Goal: Transaction & Acquisition: Register for event/course

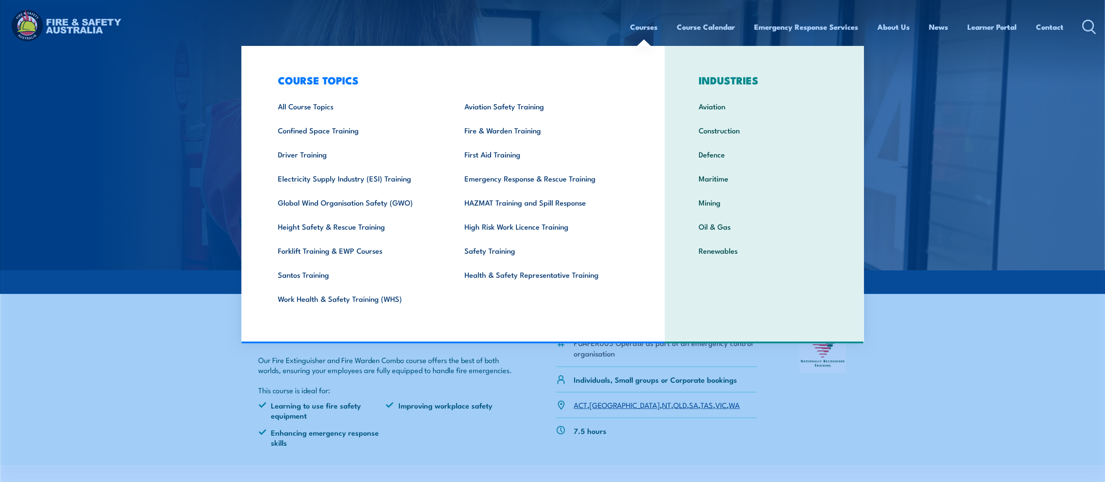
click at [647, 25] on link "Courses" at bounding box center [645, 26] width 28 height 23
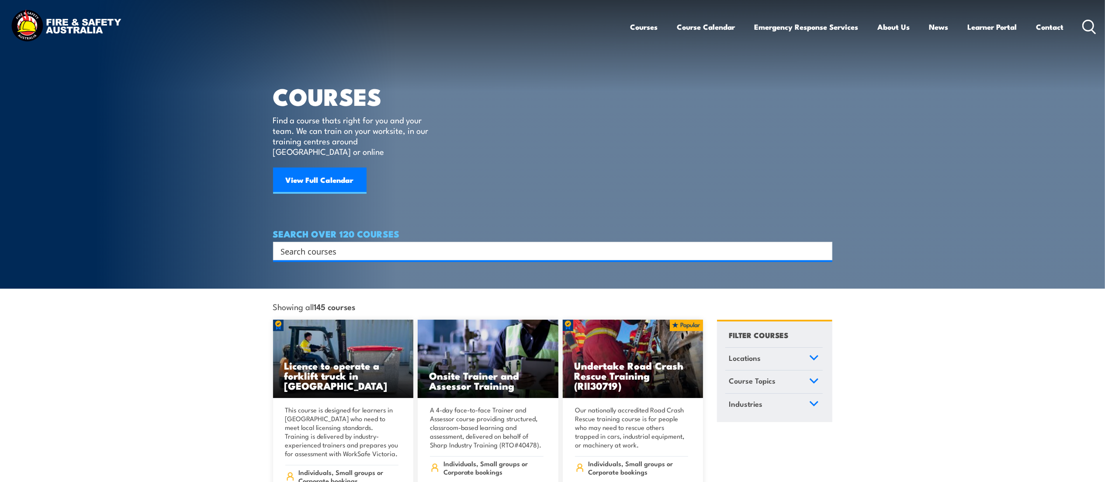
click at [313, 244] on input "Search input" at bounding box center [547, 250] width 532 height 13
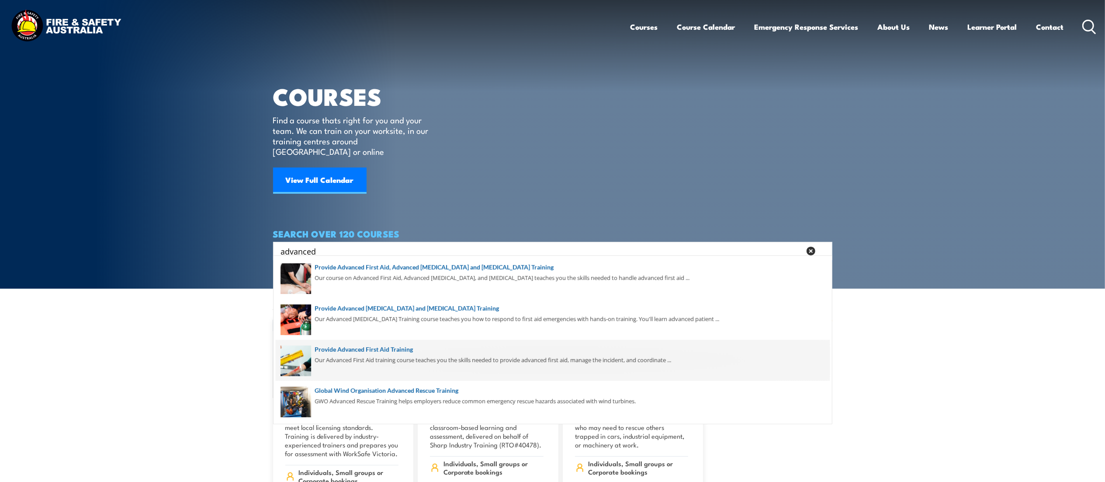
type input "advanced"
click at [409, 357] on span at bounding box center [553, 360] width 554 height 41
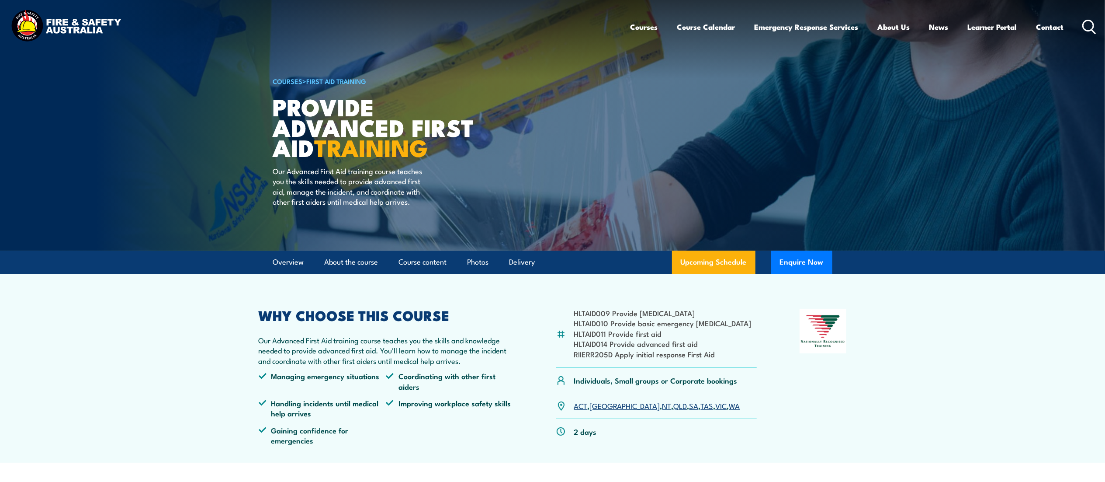
click at [663, 406] on link "NT" at bounding box center [667, 405] width 9 height 10
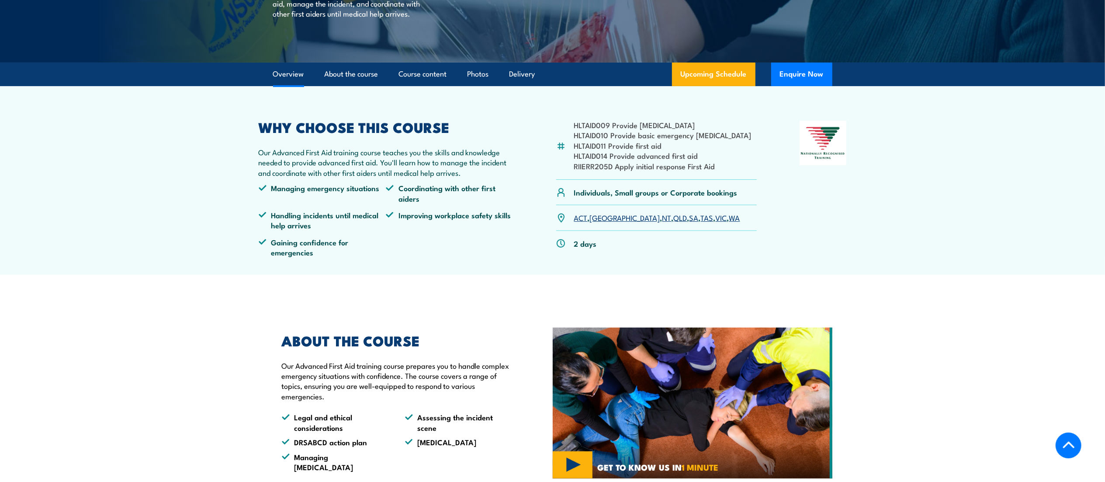
scroll to position [189, 0]
